Goal: Task Accomplishment & Management: Manage account settings

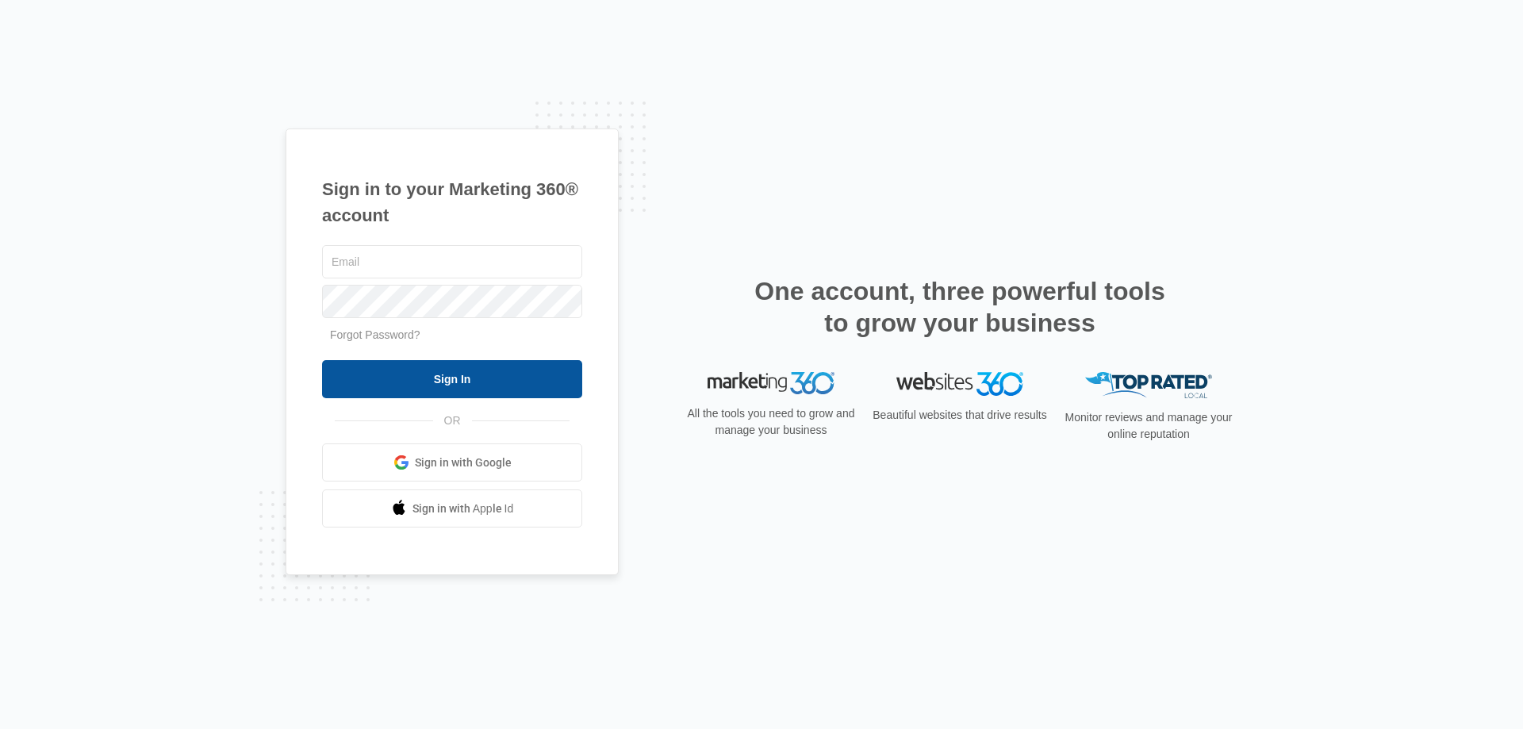
type input "[EMAIL_ADDRESS][DOMAIN_NAME]"
click at [499, 382] on input "Sign In" at bounding box center [452, 379] width 260 height 38
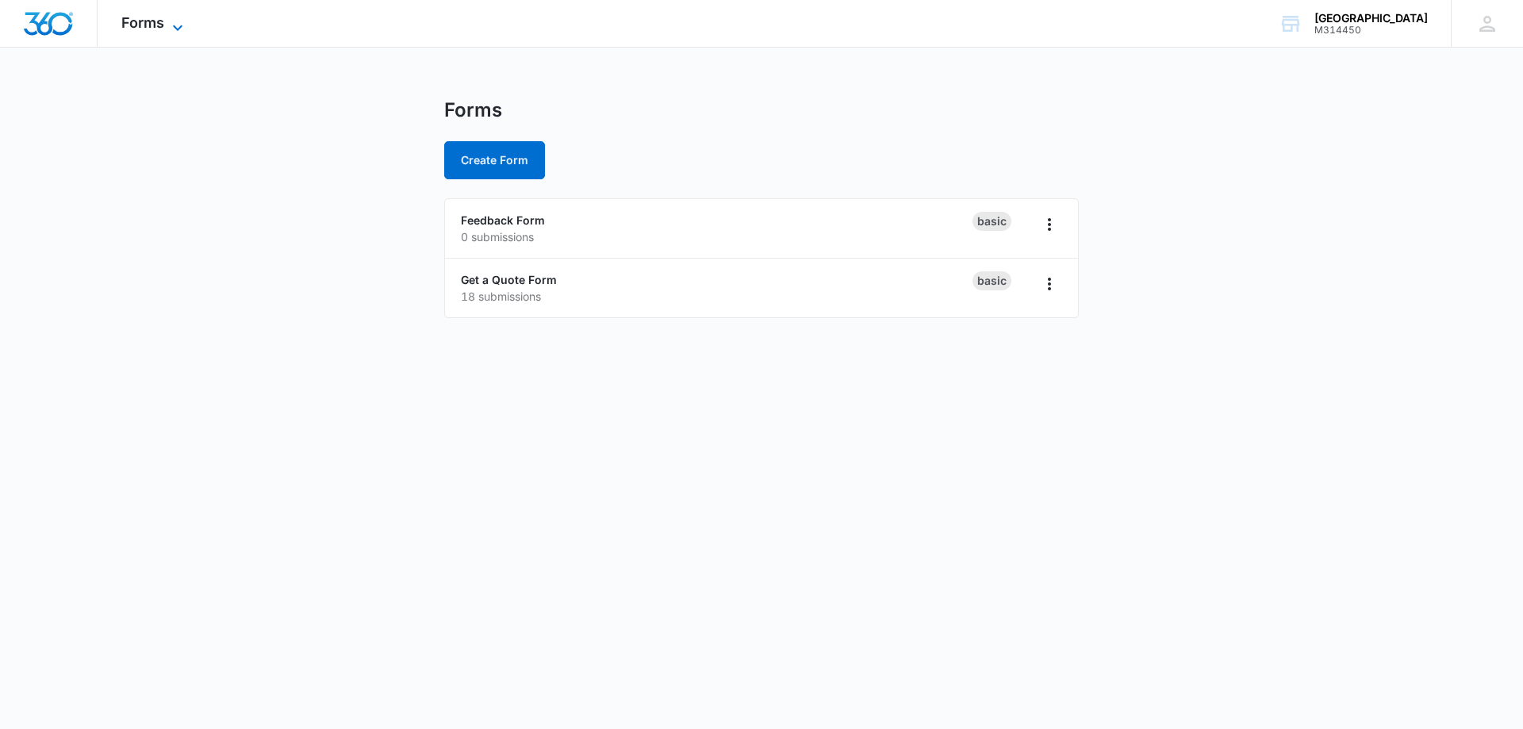
click at [175, 21] on icon at bounding box center [177, 27] width 19 height 19
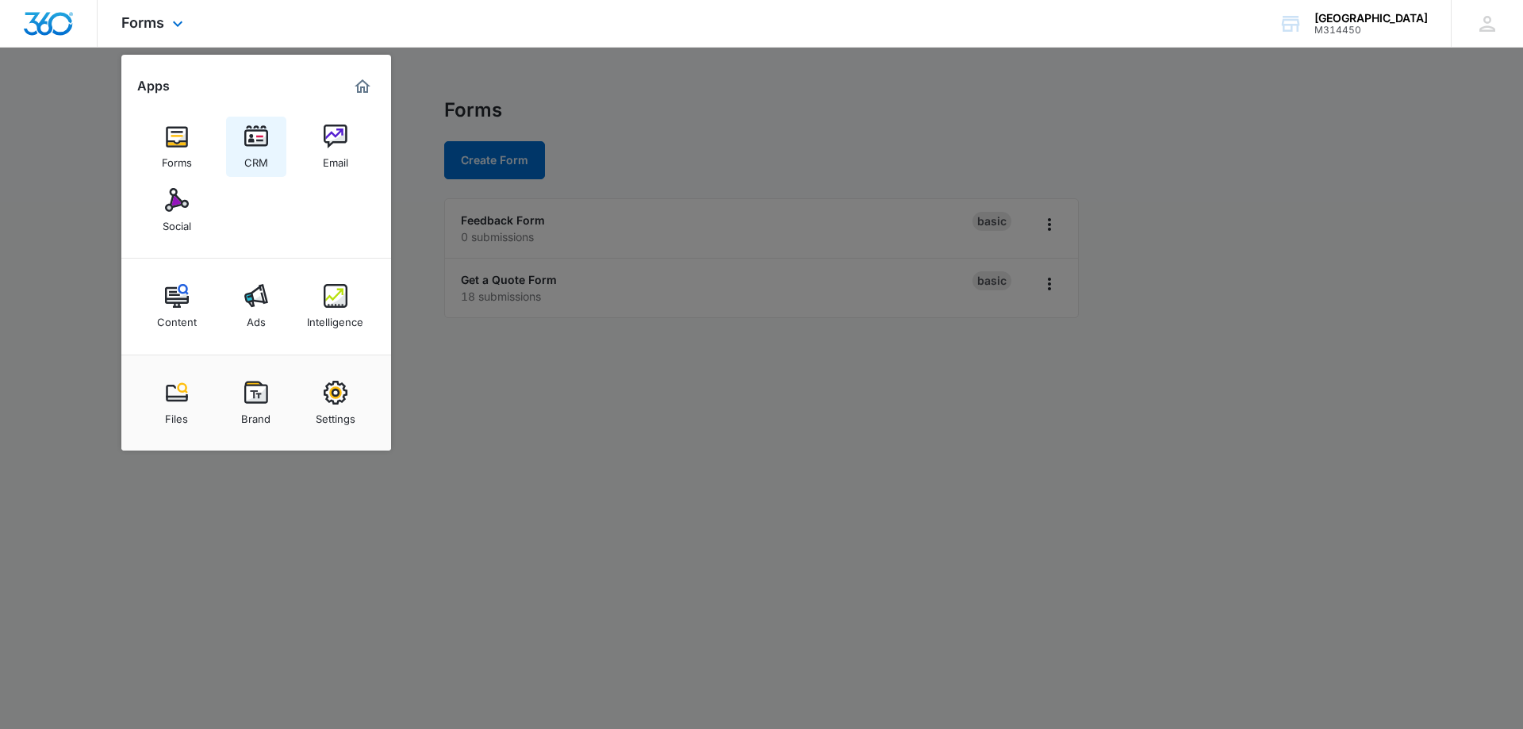
click at [265, 136] on img at bounding box center [256, 137] width 24 height 24
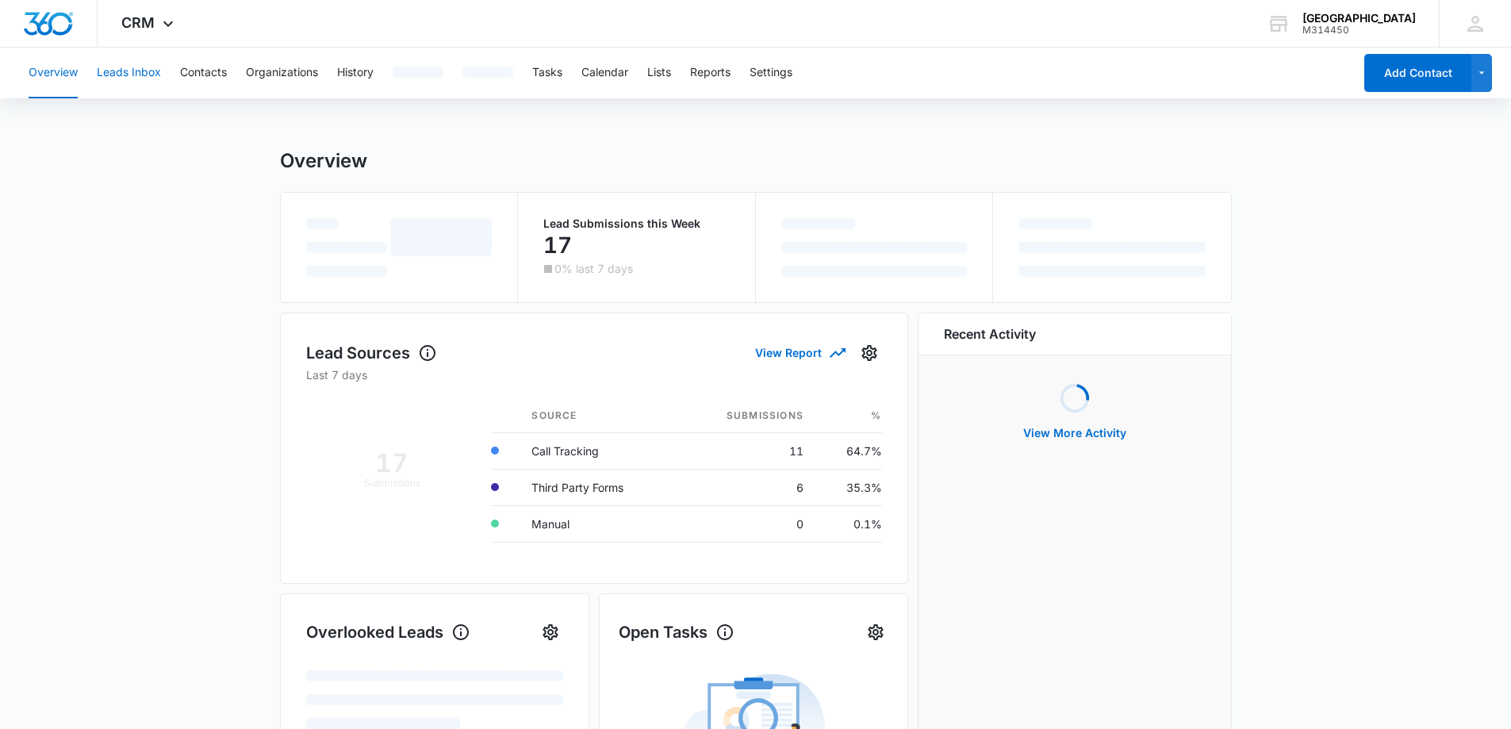
click at [142, 73] on button "Leads Inbox" at bounding box center [129, 73] width 64 height 51
